Goal: Information Seeking & Learning: Learn about a topic

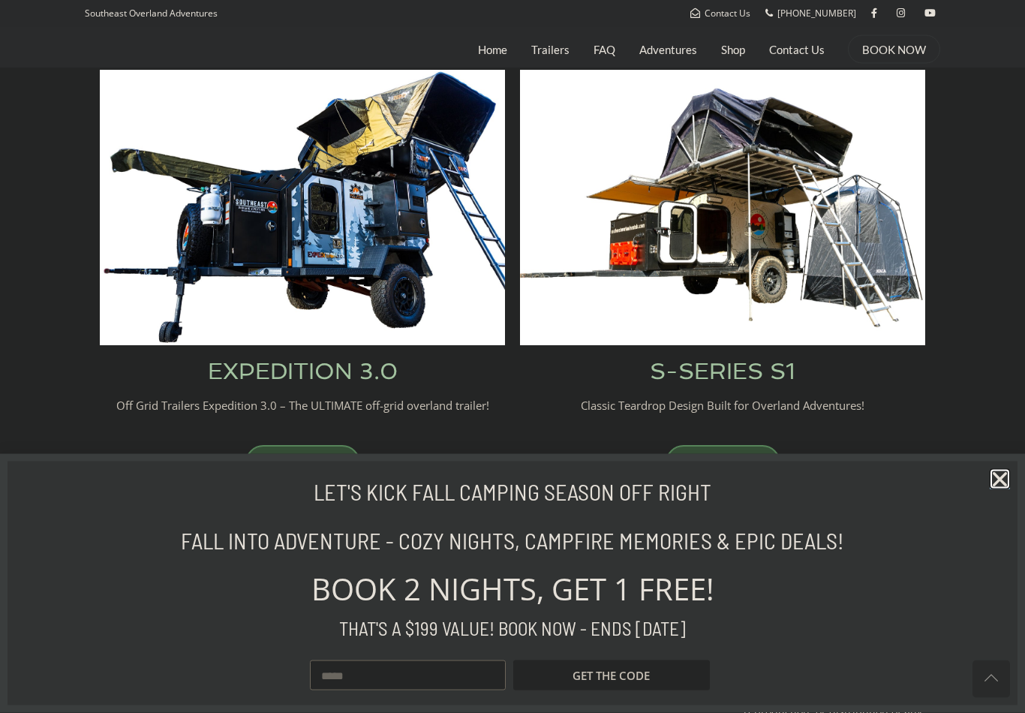
scroll to position [620, 0]
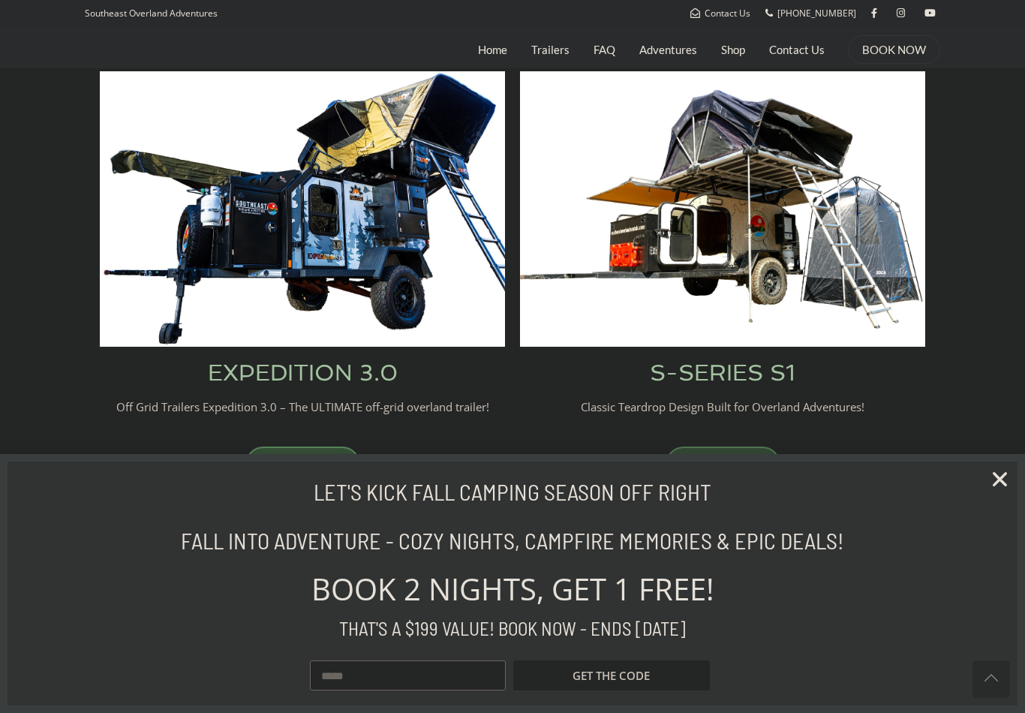
click at [750, 458] on link "BOOK NOW" at bounding box center [722, 464] width 115 height 36
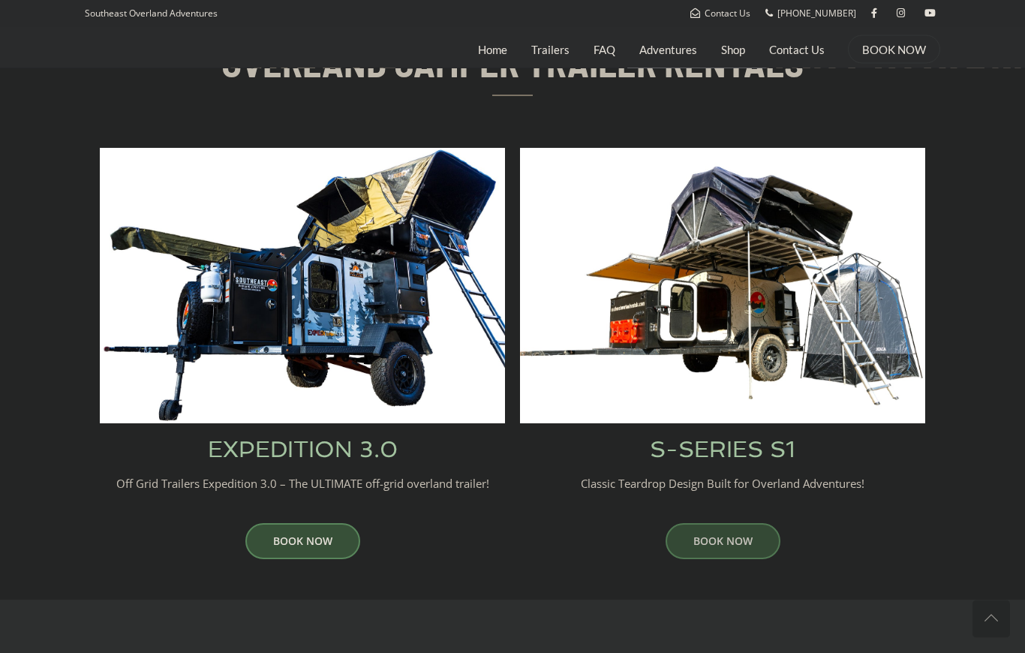
scroll to position [543, 0]
click at [192, 357] on img at bounding box center [302, 285] width 405 height 275
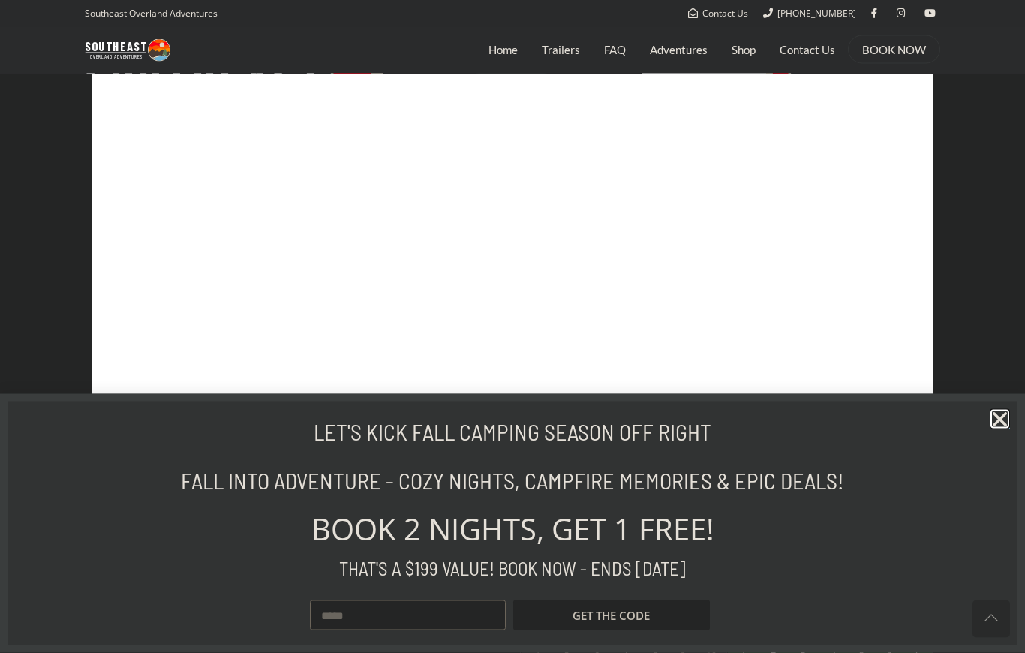
scroll to position [895, 0]
click at [1006, 429] on icon "Close" at bounding box center [999, 419] width 20 height 20
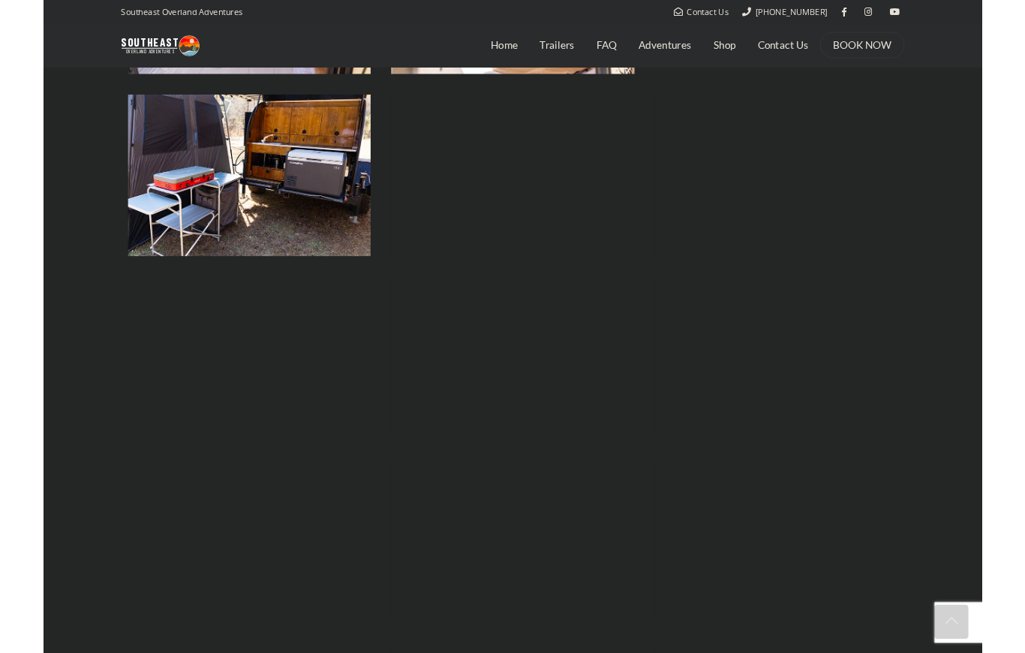
scroll to position [1973, 0]
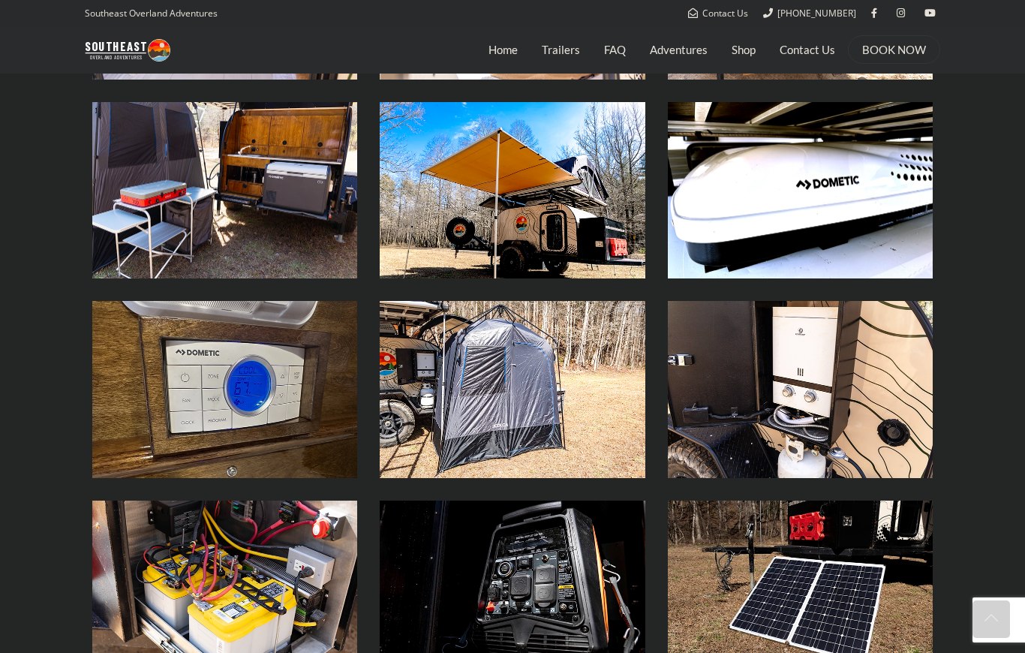
click at [515, 412] on img at bounding box center [512, 389] width 265 height 177
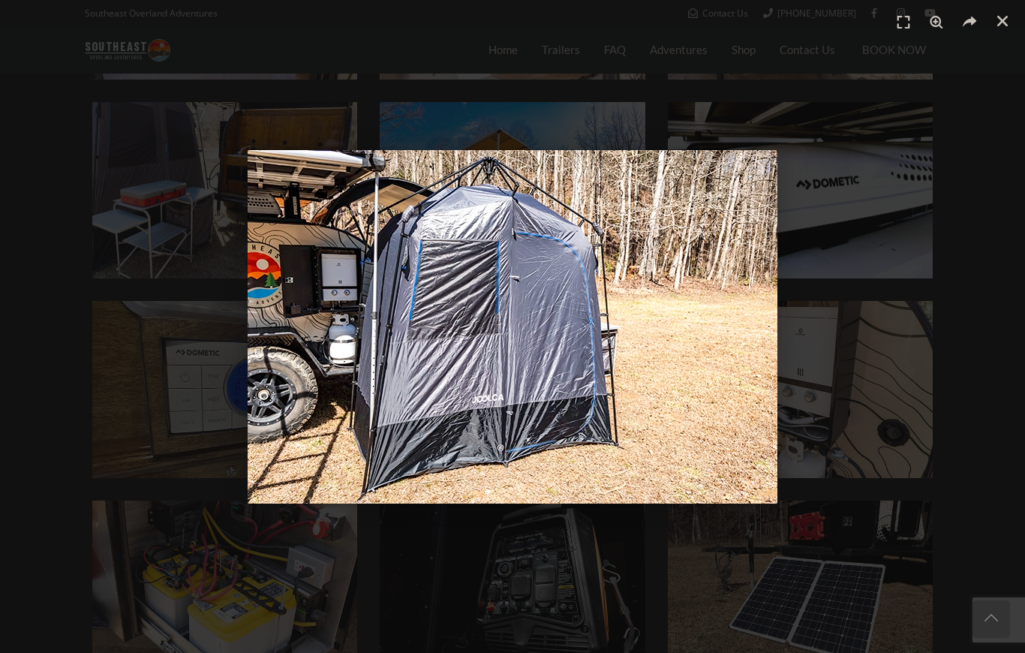
click at [175, 428] on div "1 / 1" at bounding box center [513, 327] width 920 height 548
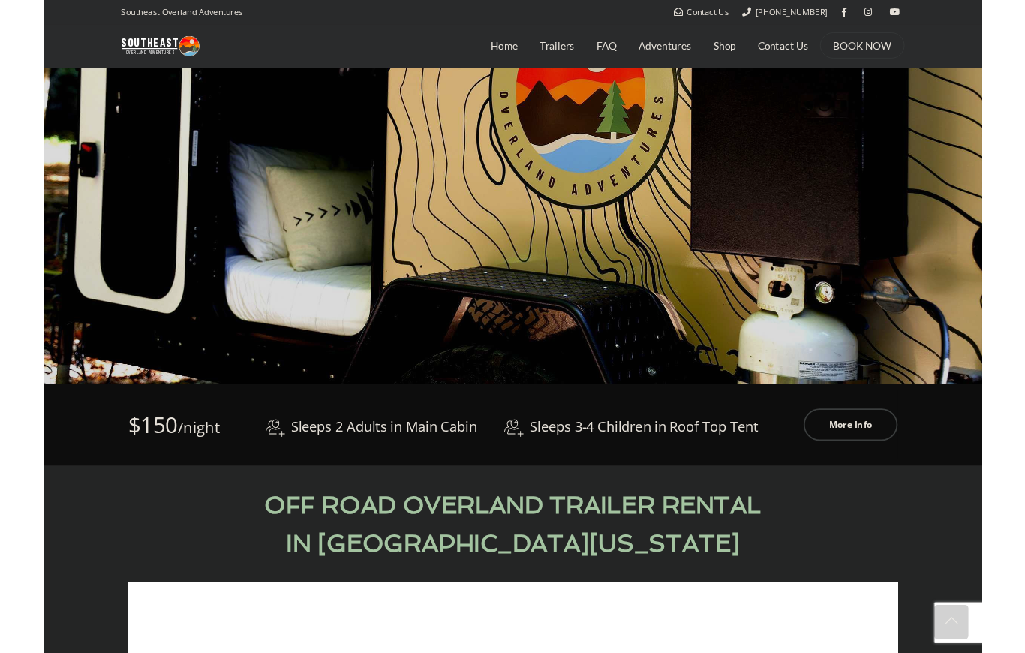
scroll to position [322, 0]
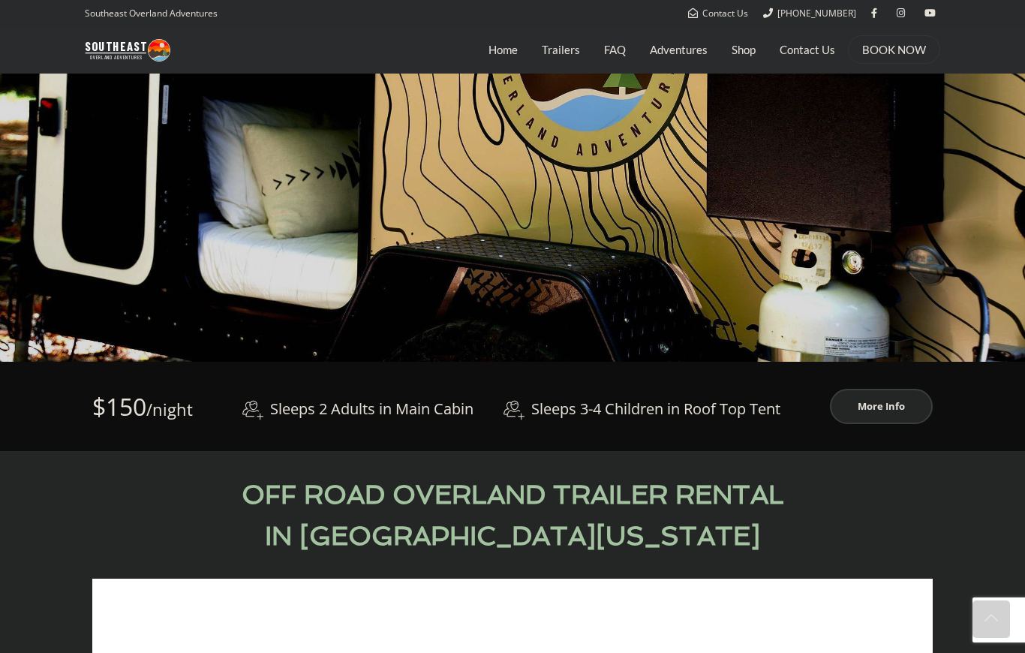
click at [876, 410] on link "More Info" at bounding box center [881, 406] width 103 height 35
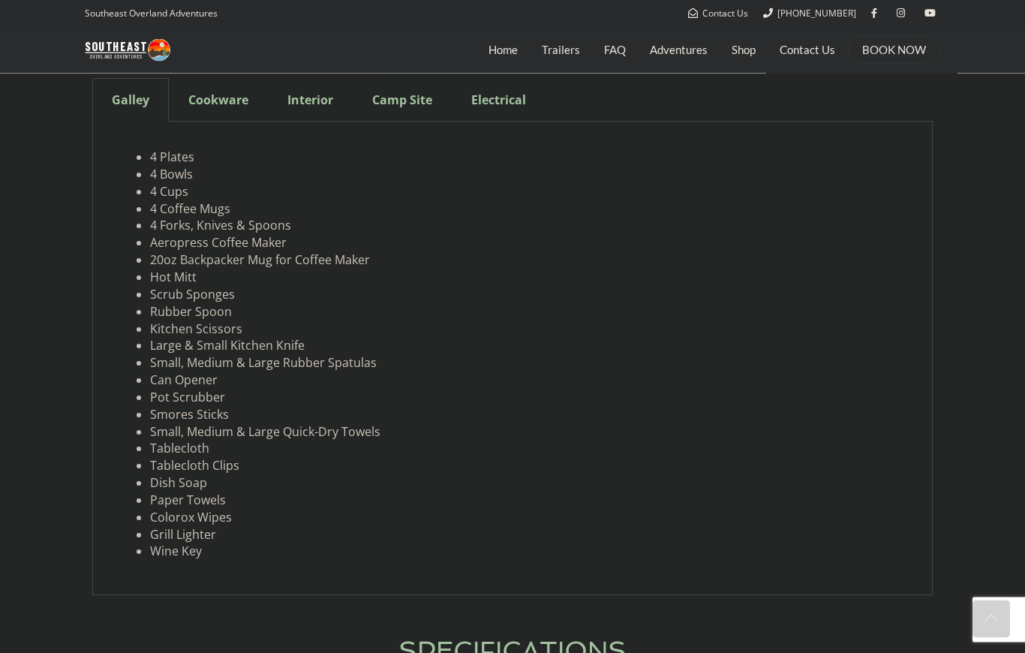
scroll to position [4350, 0]
click at [215, 80] on div "Cookware" at bounding box center [218, 102] width 99 height 44
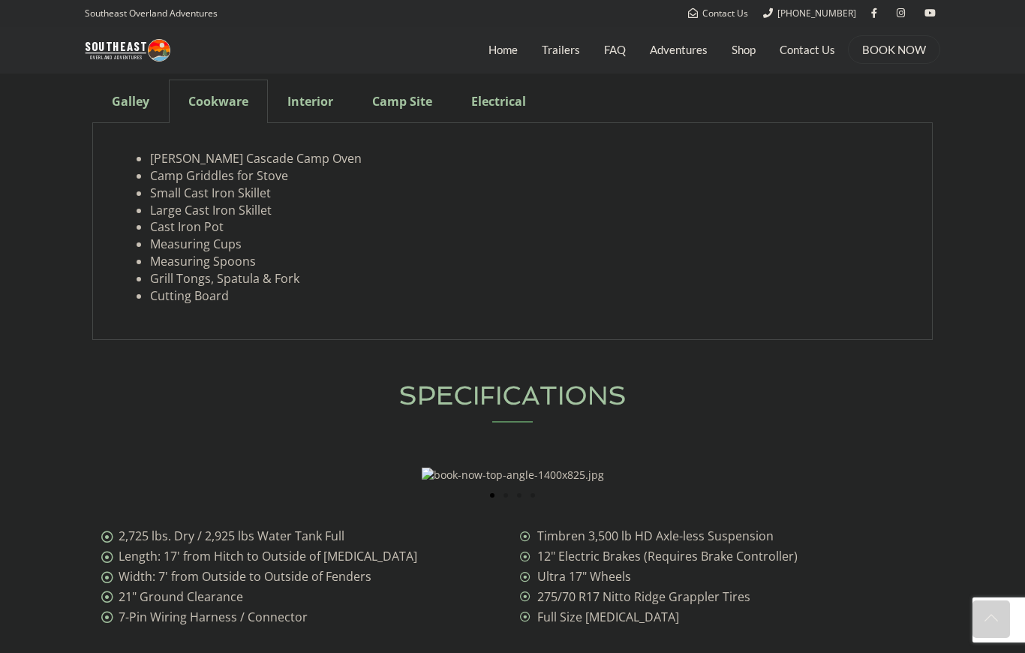
click at [312, 91] on div "Interior" at bounding box center [310, 102] width 85 height 44
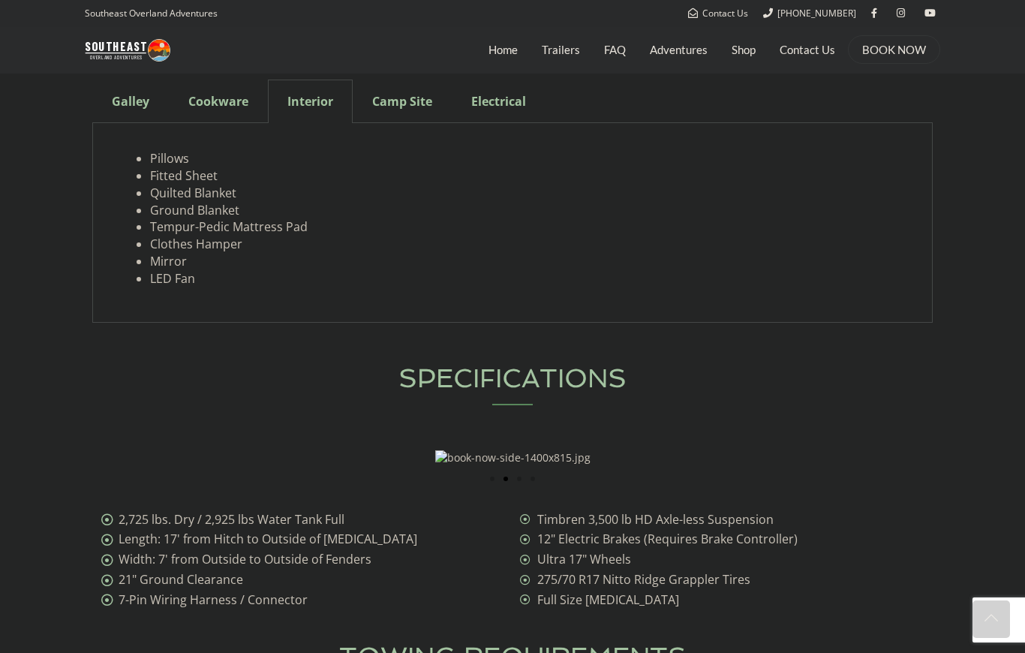
click at [389, 101] on div "Camp Site" at bounding box center [402, 102] width 99 height 44
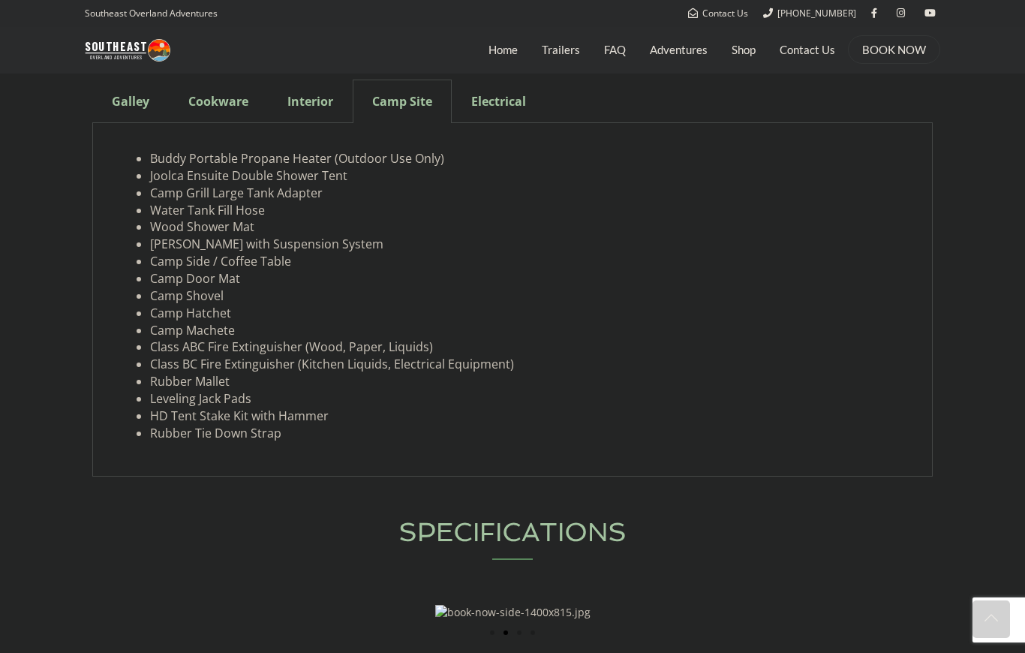
click at [502, 92] on div "Electrical" at bounding box center [499, 102] width 94 height 44
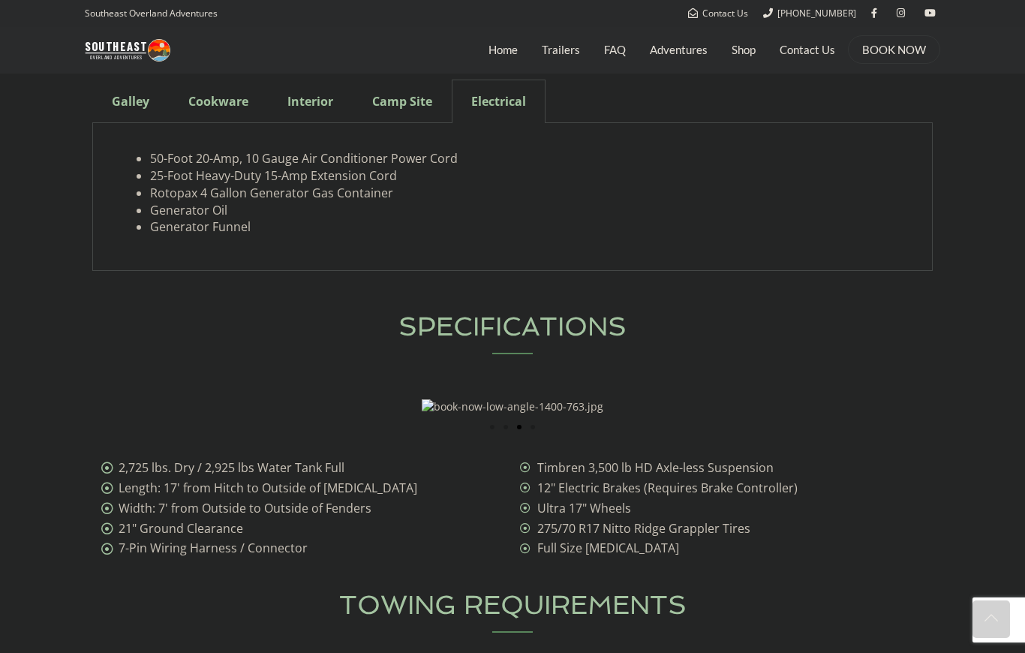
click at [125, 95] on div "Galley" at bounding box center [130, 102] width 77 height 44
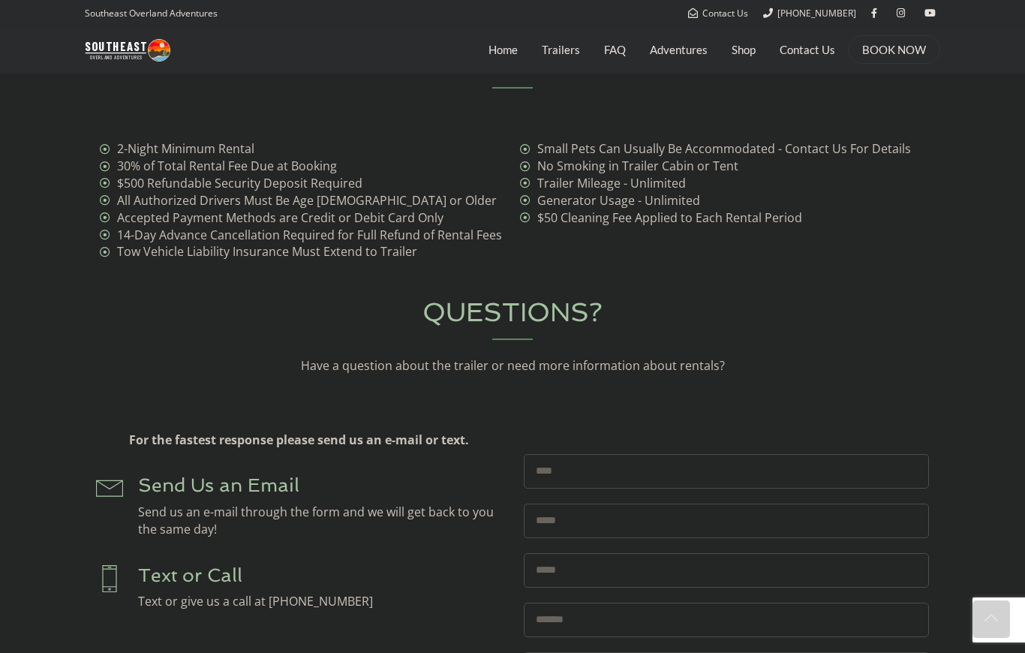
scroll to position [5439, 0]
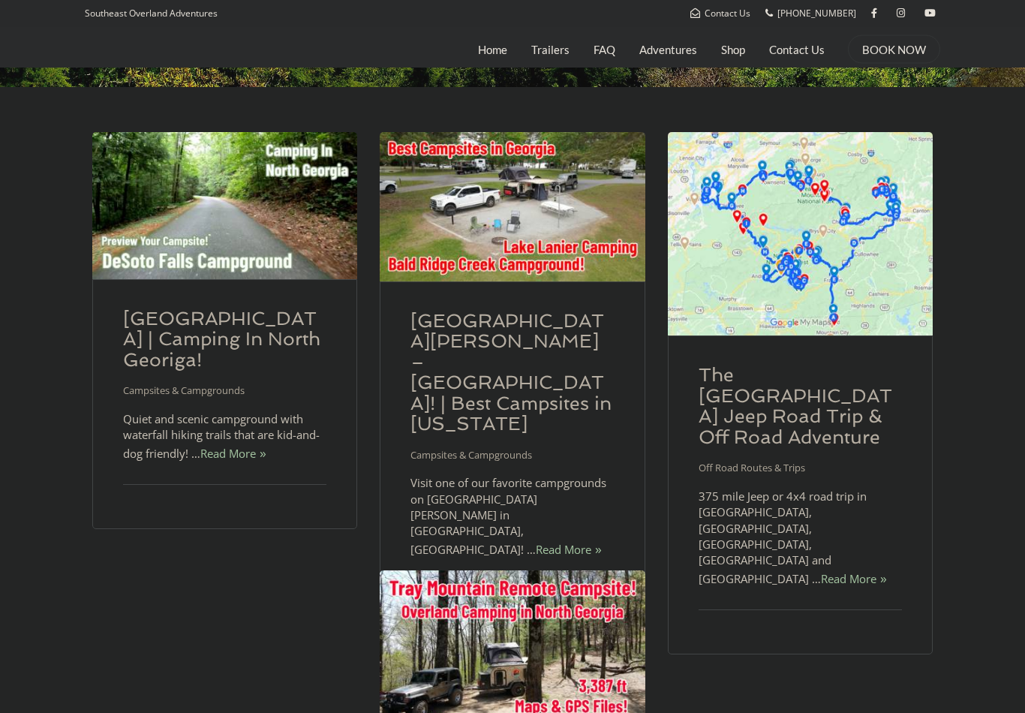
scroll to position [267, 0]
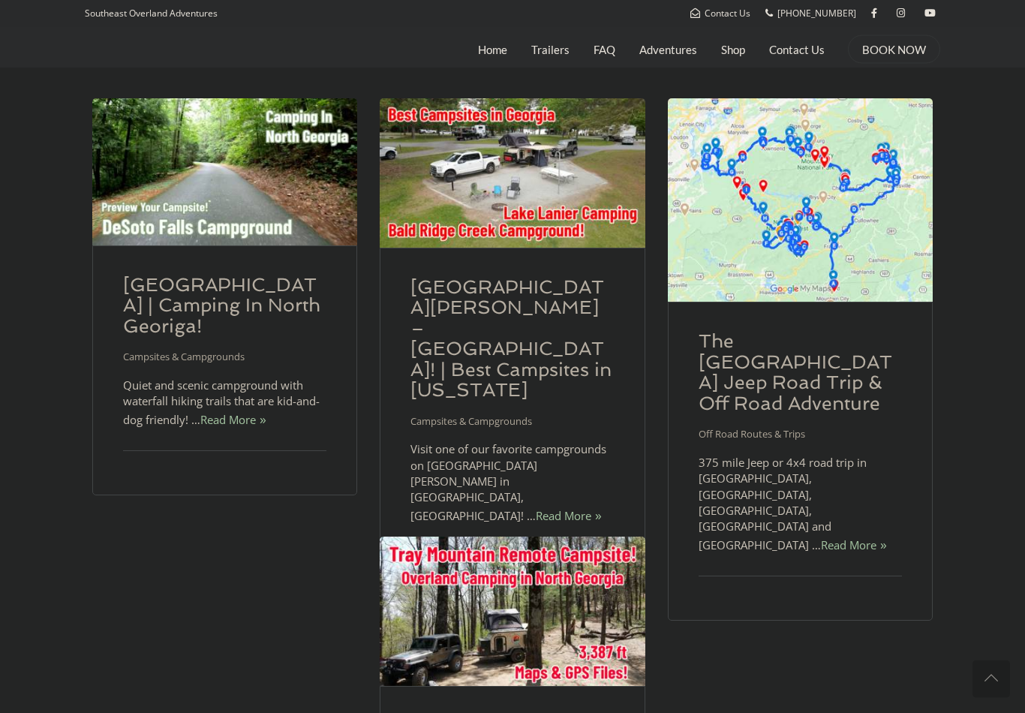
click at [170, 338] on link "DeSoto Falls Recreation Area & Campground | Camping In North Georiga!" at bounding box center [221, 306] width 197 height 63
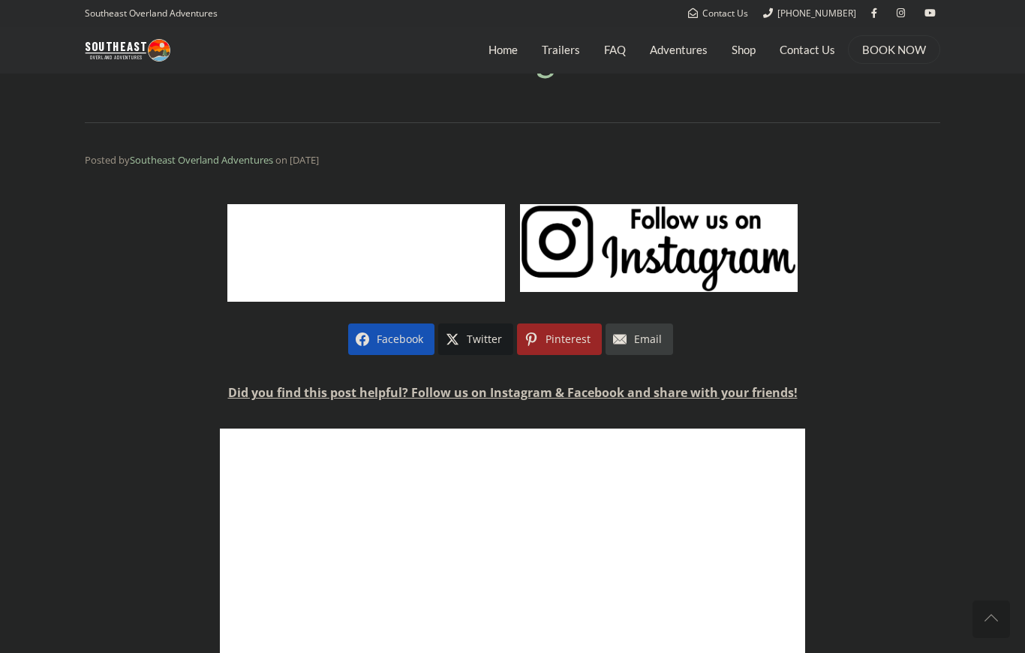
scroll to position [160, 0]
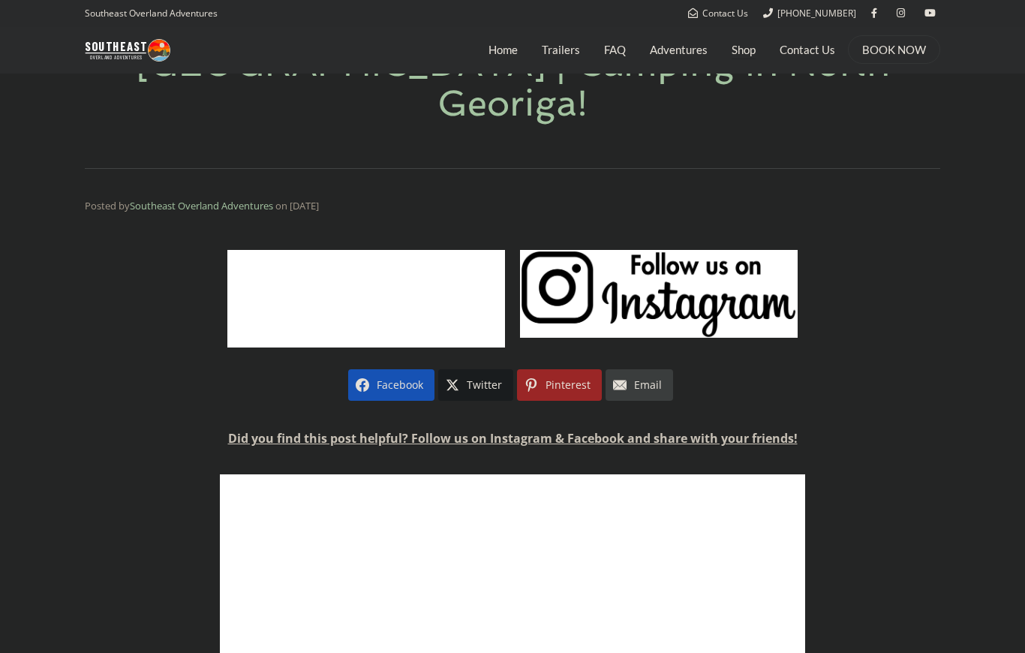
click at [752, 51] on link "Shop" at bounding box center [743, 50] width 24 height 38
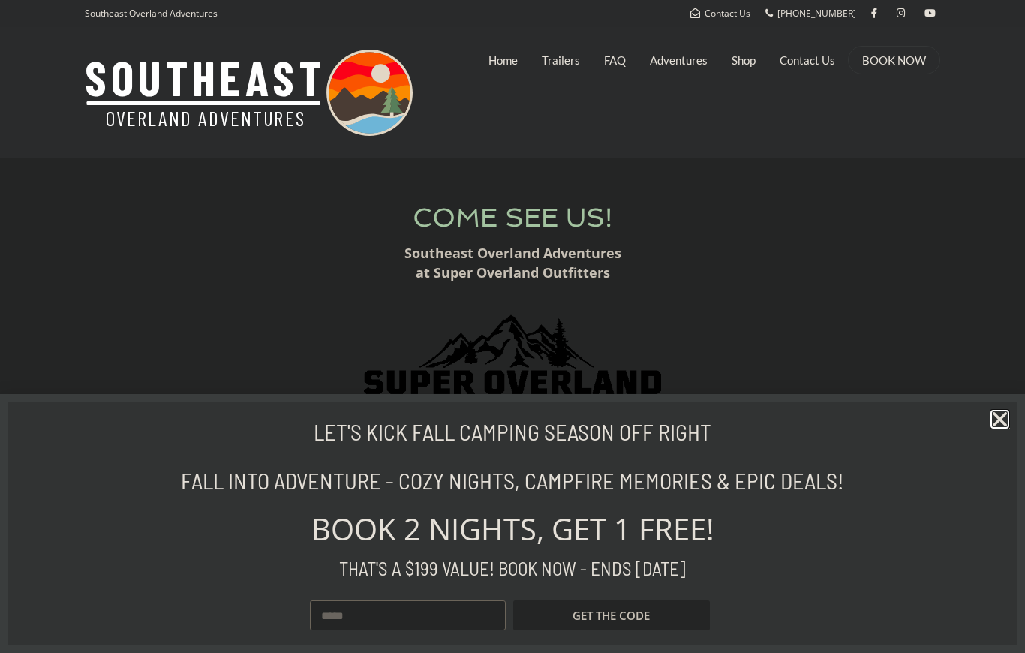
click at [1000, 429] on icon "Close" at bounding box center [999, 419] width 20 height 20
